Goal: Information Seeking & Learning: Learn about a topic

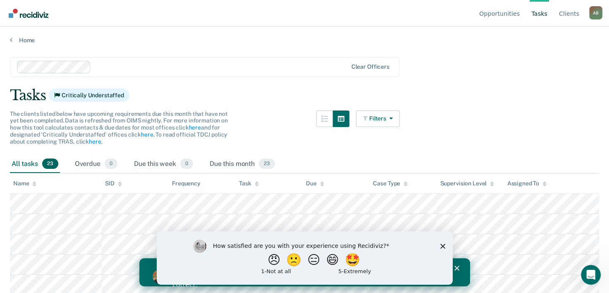
click at [438, 245] on div "How satisfied are you with your experience using Recidiviz? 😠 🙁 😑 😄 🤩 1 - Not a…" at bounding box center [304, 257] width 296 height 53
click at [444, 245] on polygon "Close survey" at bounding box center [442, 245] width 5 height 5
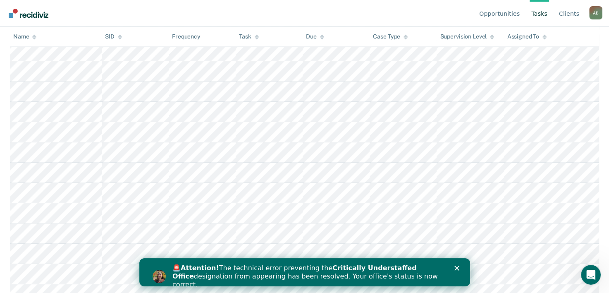
scroll to position [372, 0]
click at [456, 268] on polygon "Close" at bounding box center [456, 268] width 5 height 5
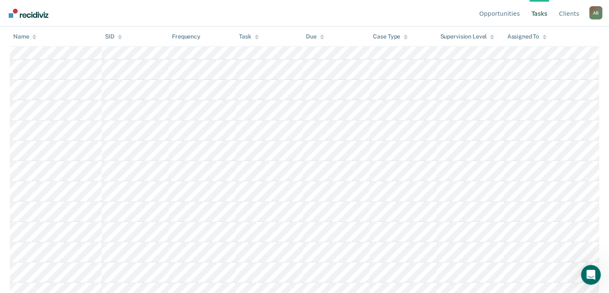
scroll to position [110, 0]
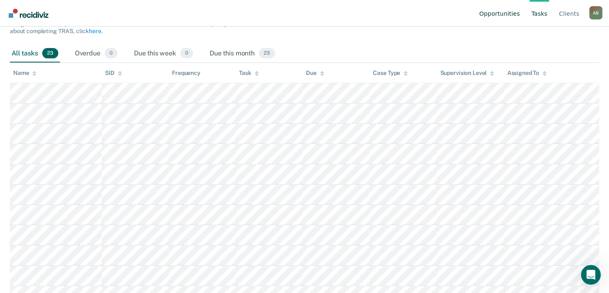
click at [507, 21] on link "Opportunities" at bounding box center [500, 13] width 44 height 26
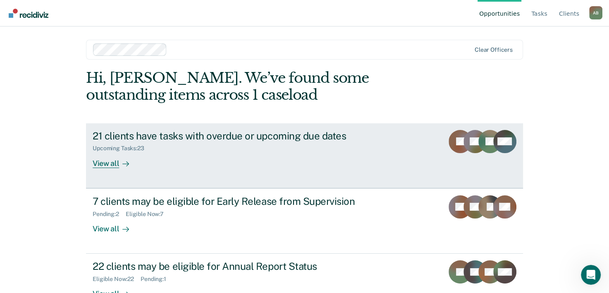
click at [334, 141] on div "21 clients have tasks with overdue or upcoming due dates" at bounding box center [238, 136] width 290 height 12
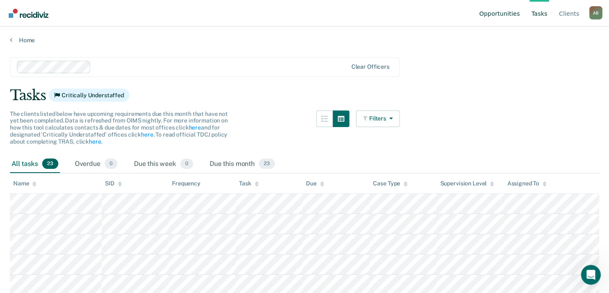
click at [511, 18] on link "Opportunities" at bounding box center [500, 13] width 44 height 26
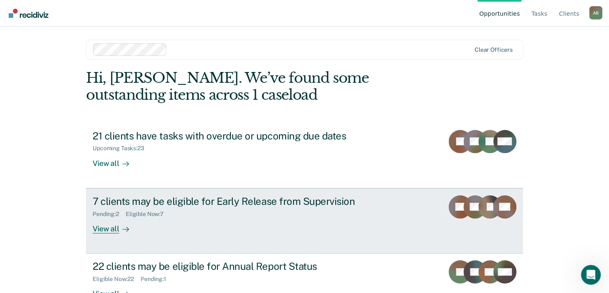
click at [372, 194] on link "7 clients may be eligible for Early Release from Supervision Pending : 2 Eligib…" at bounding box center [304, 220] width 437 height 65
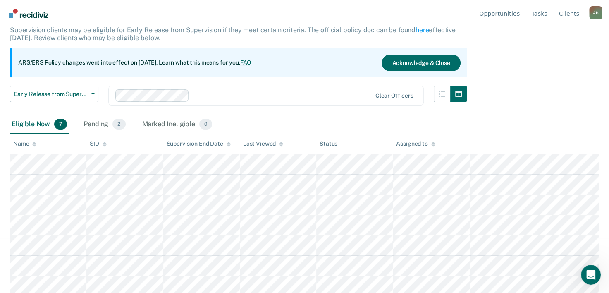
scroll to position [57, 0]
